Goal: Check status

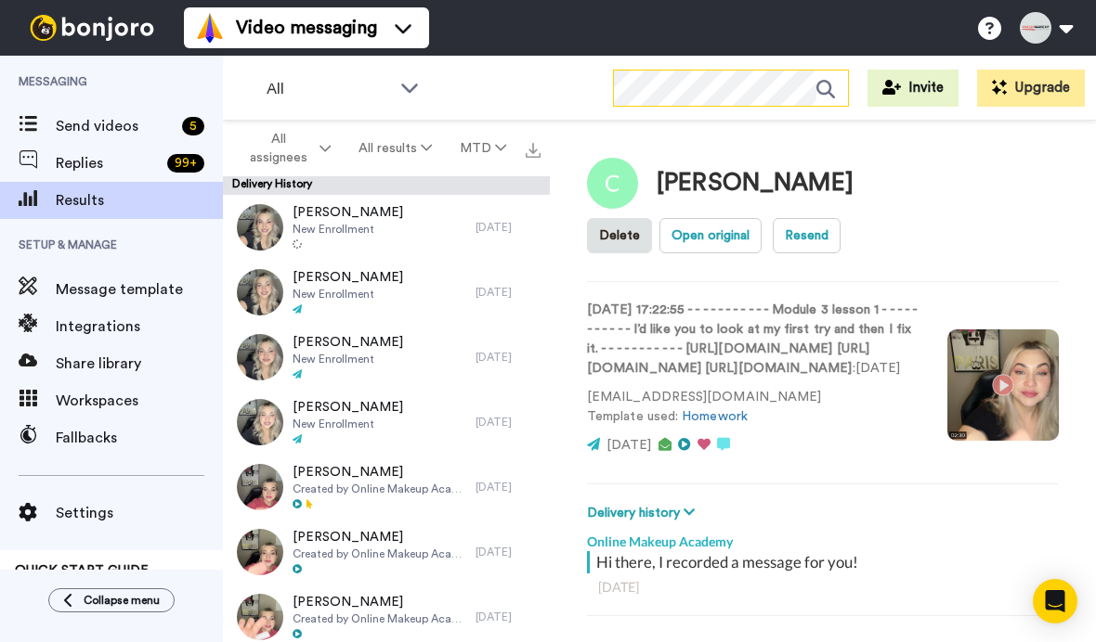
scroll to position [1352, 0]
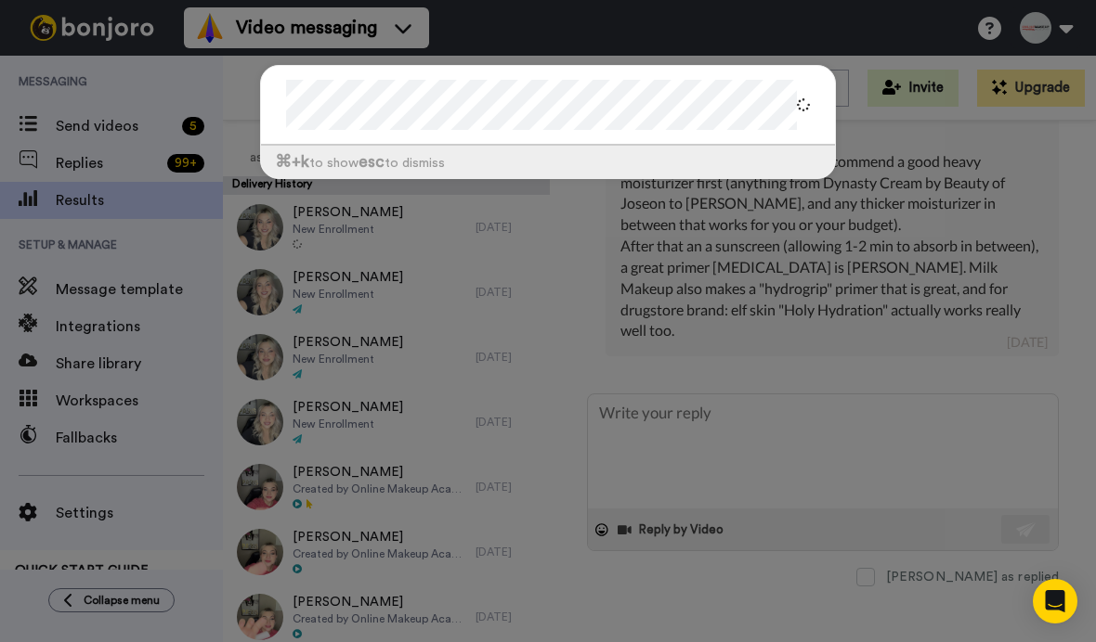
type textarea "x"
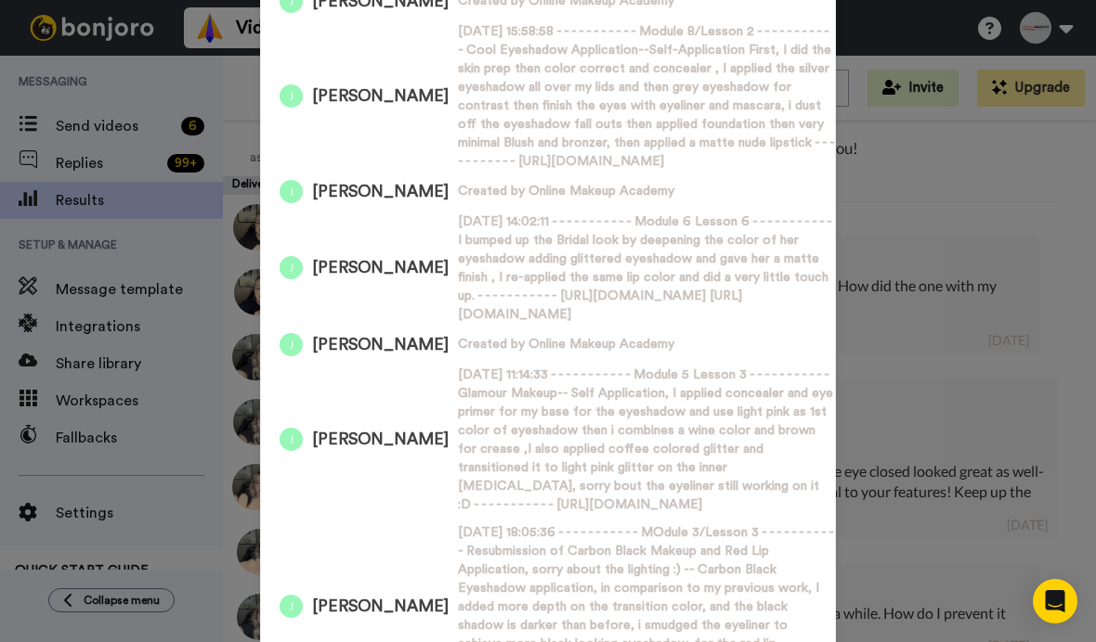
scroll to position [651, 0]
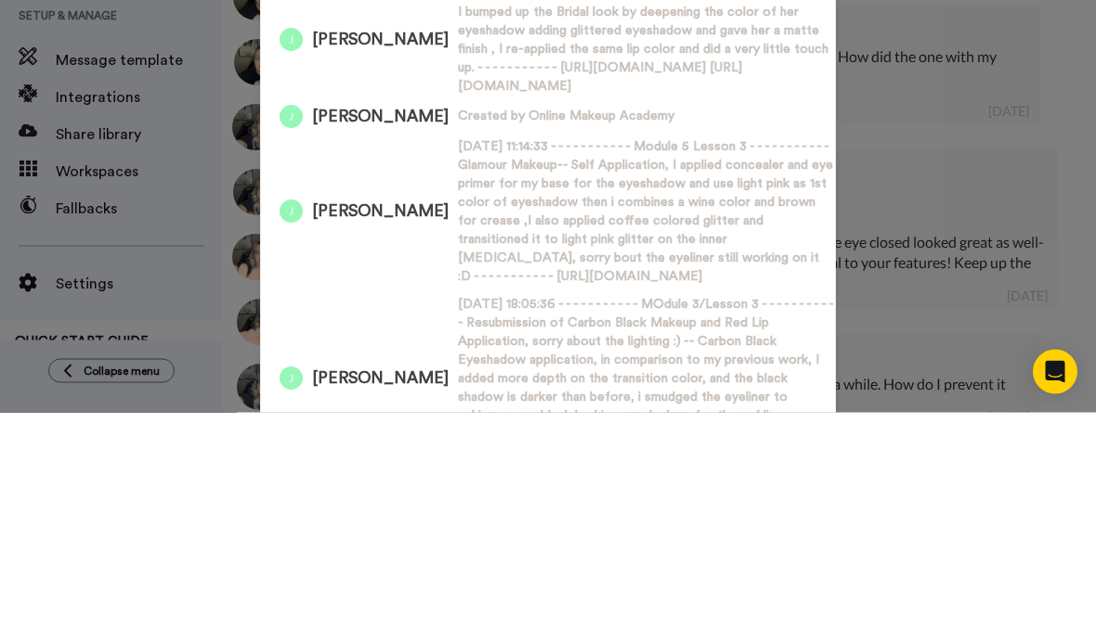
click at [677, 368] on span "2025-05-05 11:14:33 - - - - - - - - - - - Module 5 Lesson 3 - - - - - - - - - -…" at bounding box center [646, 442] width 377 height 149
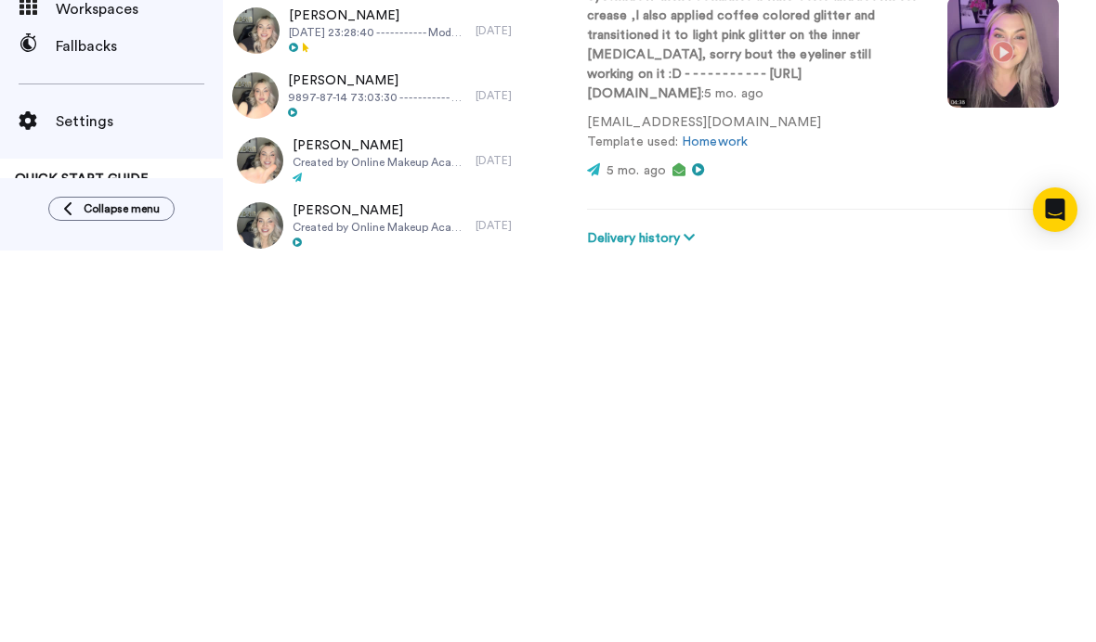
click at [989, 388] on video at bounding box center [1002, 443] width 111 height 111
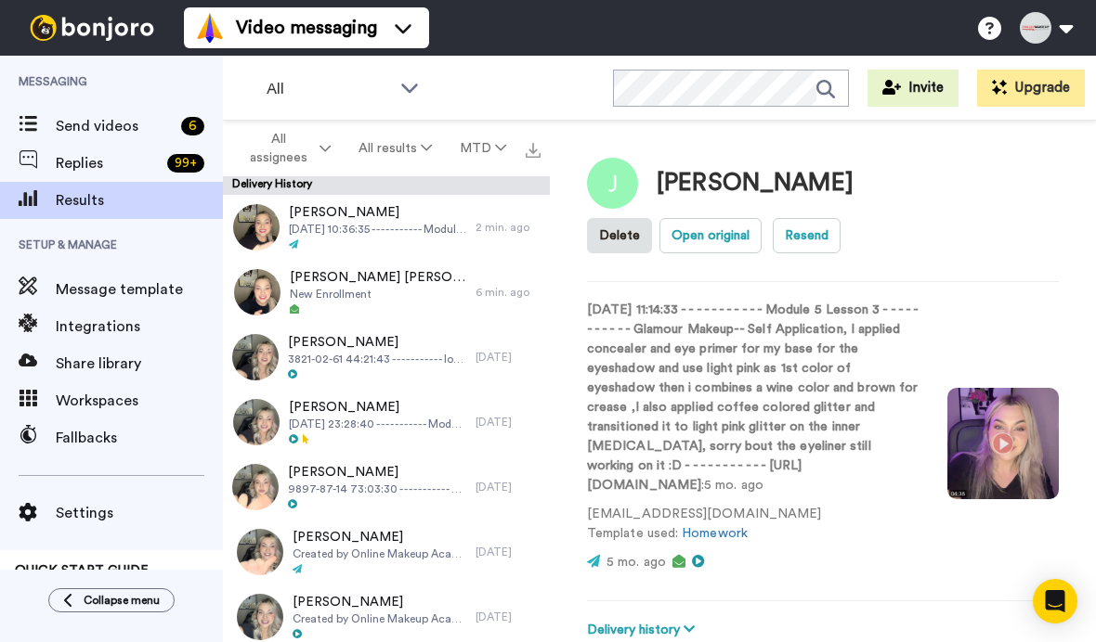
click at [1018, 472] on video at bounding box center [1002, 443] width 111 height 111
click at [1004, 467] on video at bounding box center [1002, 443] width 111 height 111
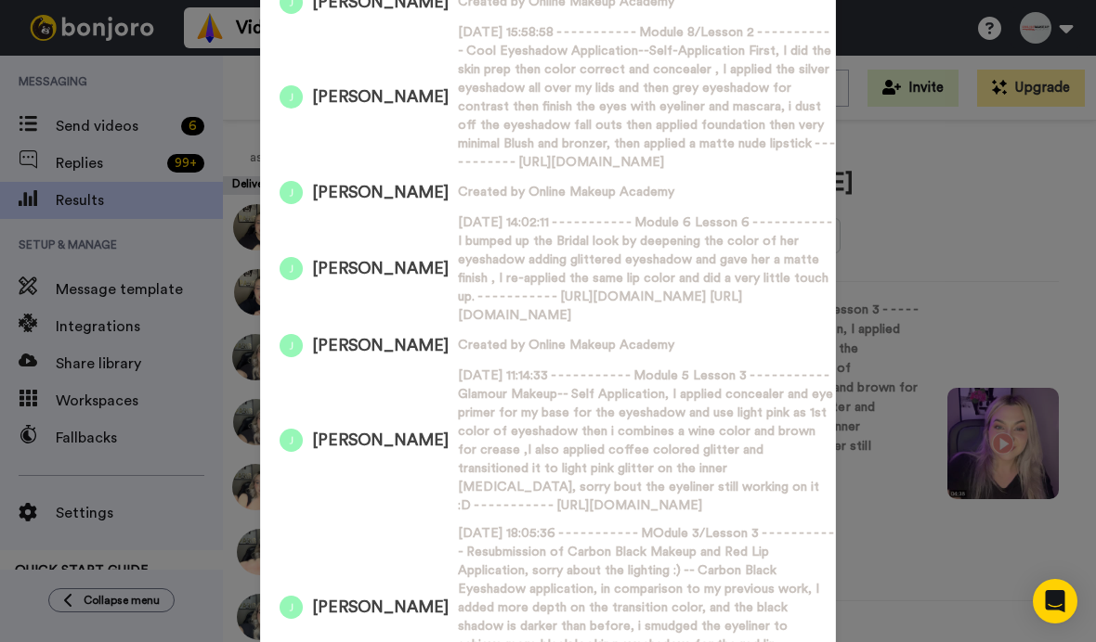
scroll to position [651, 0]
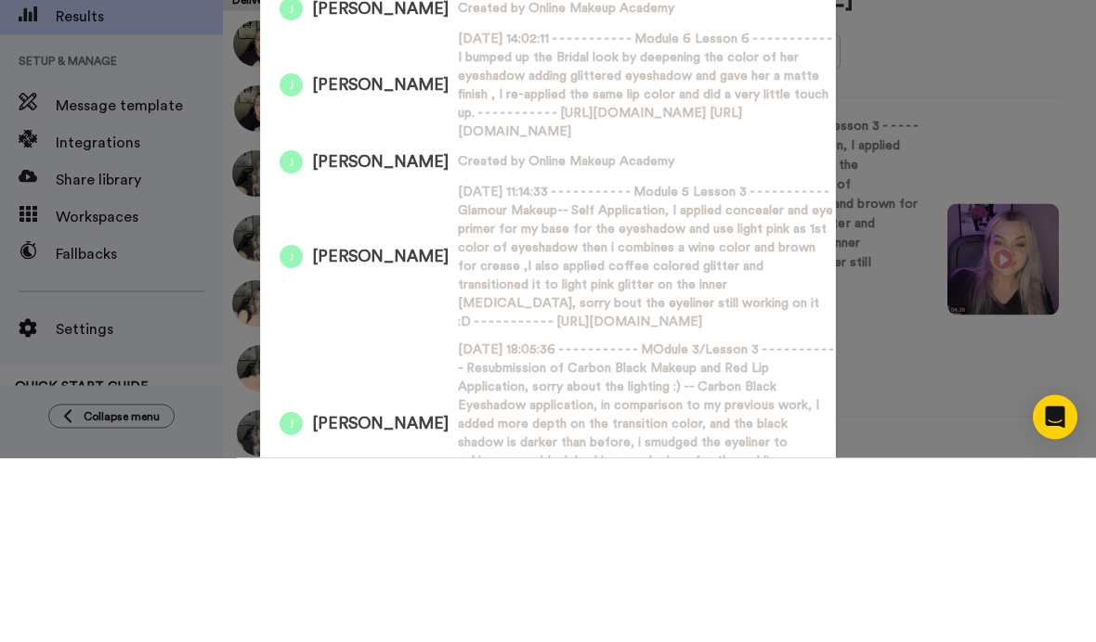
click at [725, 331] on div "Jeannie May Long Created by Online Makeup Academy" at bounding box center [548, 347] width 574 height 32
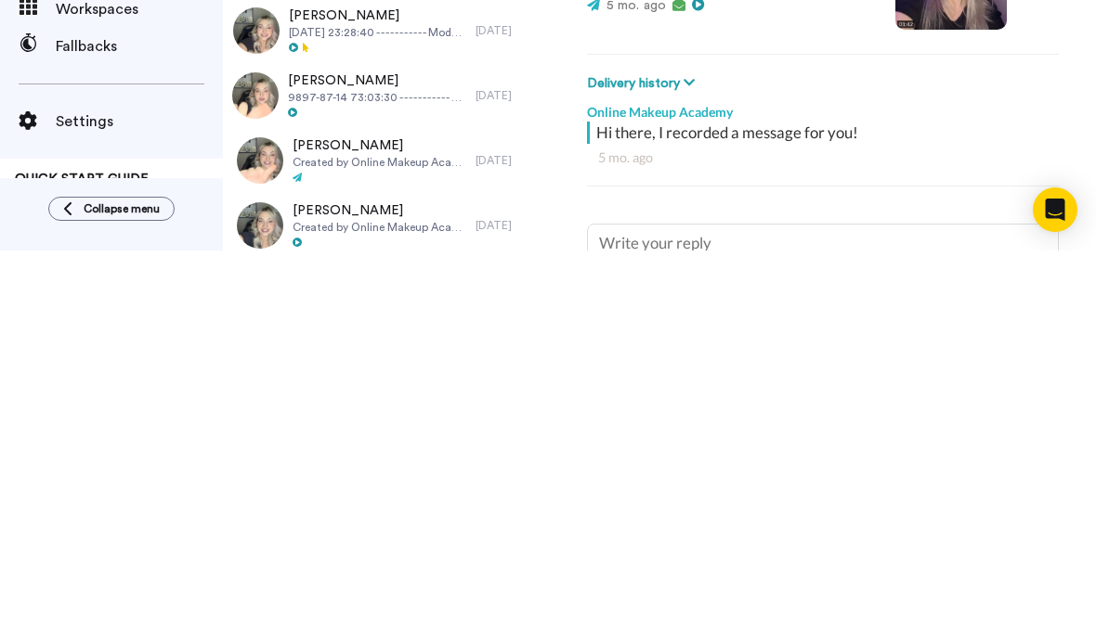
click at [964, 310] on video at bounding box center [950, 365] width 111 height 111
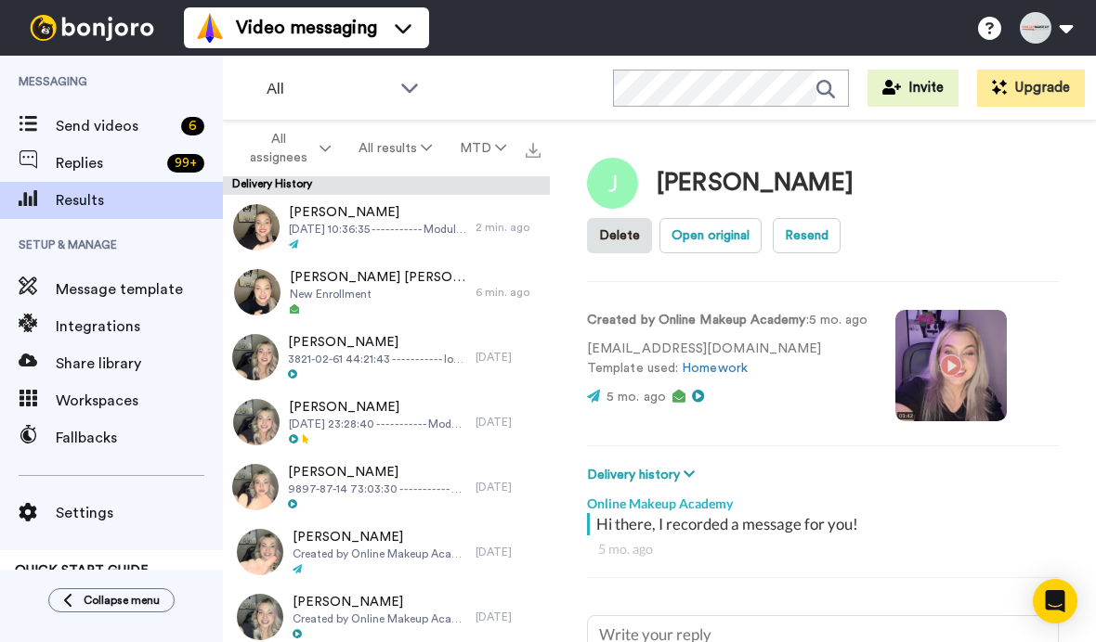
click at [966, 370] on video at bounding box center [950, 365] width 111 height 111
type textarea "x"
click at [84, 189] on span "Results" at bounding box center [139, 200] width 167 height 22
